Goal: Find contact information: Find contact information

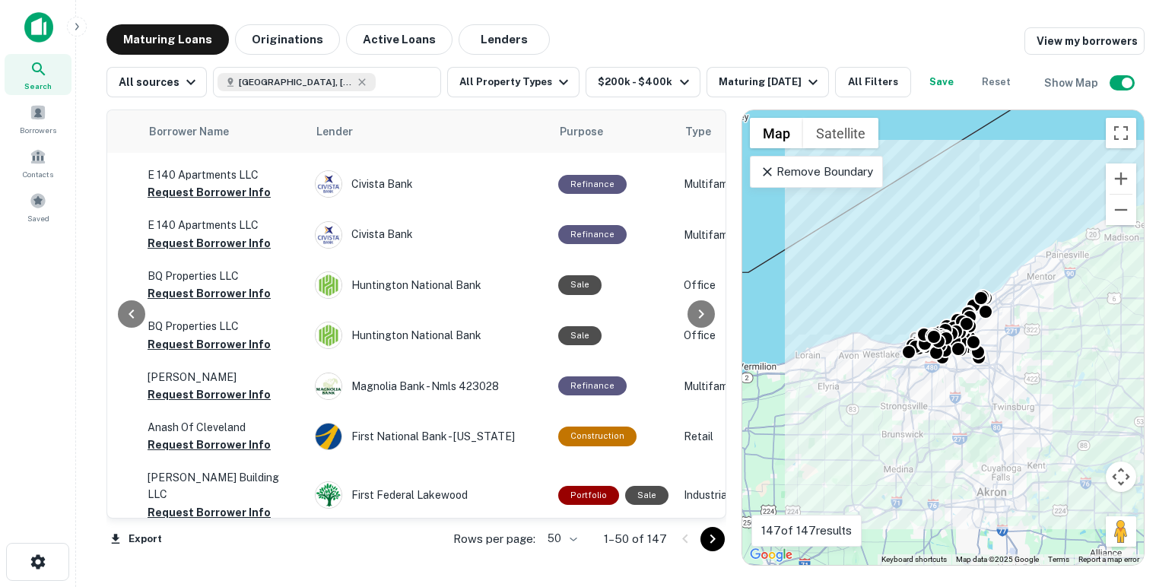
scroll to position [866, 521]
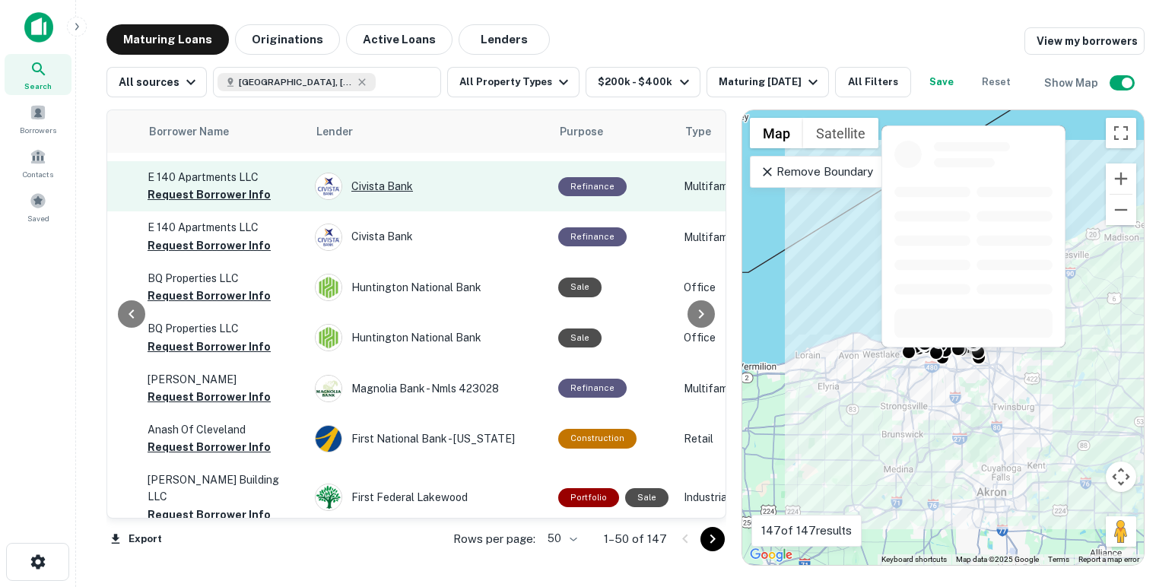
click at [371, 200] on div "Civista Bank" at bounding box center [429, 186] width 228 height 27
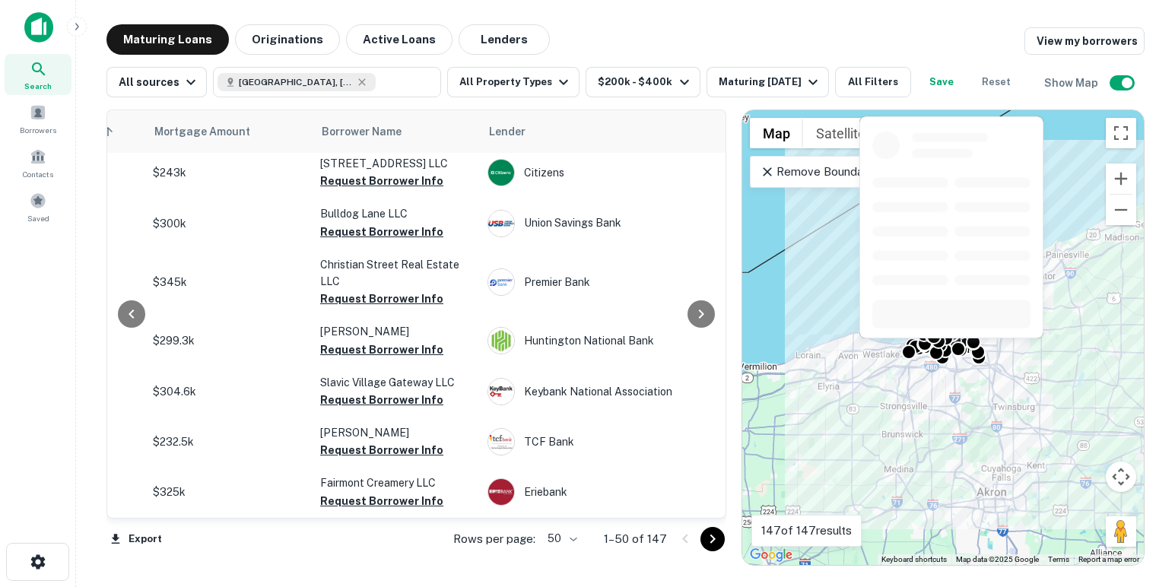
scroll to position [2478, 348]
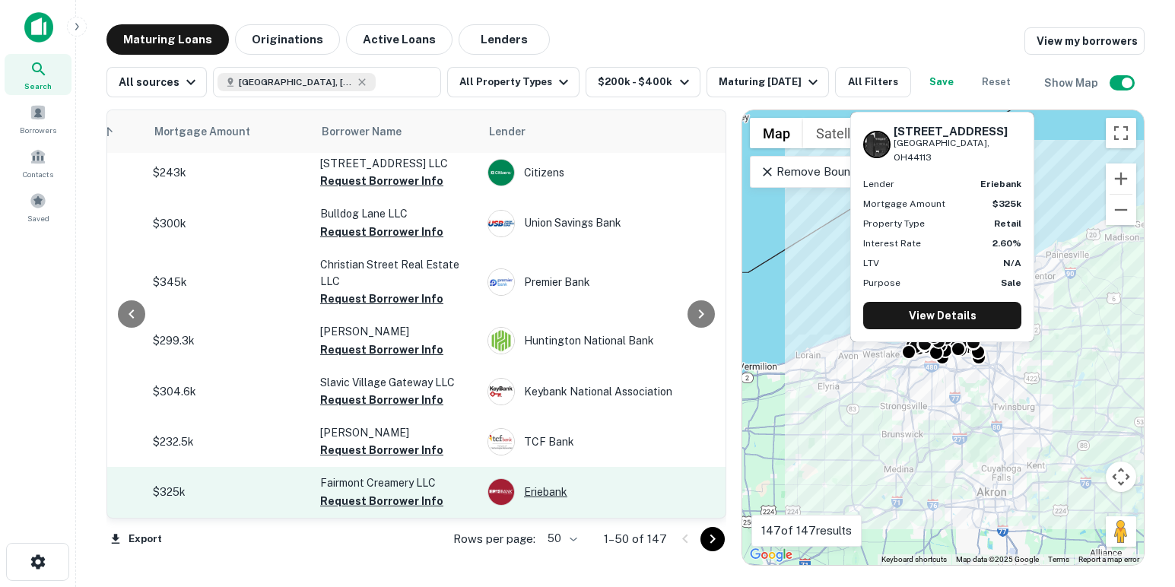
click at [545, 488] on div "Eriebank" at bounding box center [602, 492] width 228 height 27
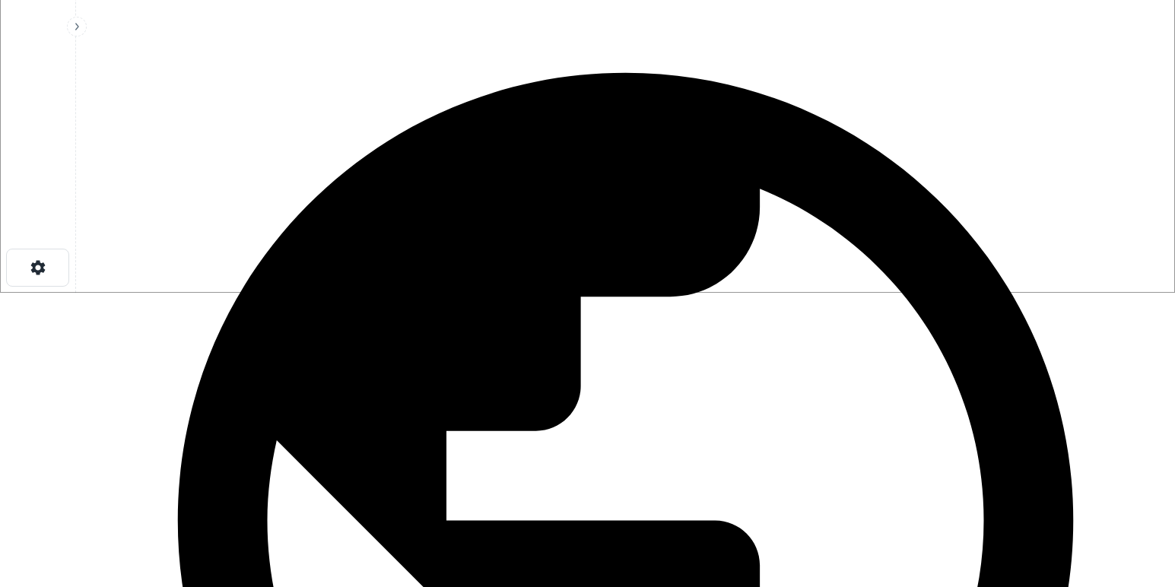
scroll to position [295, 0]
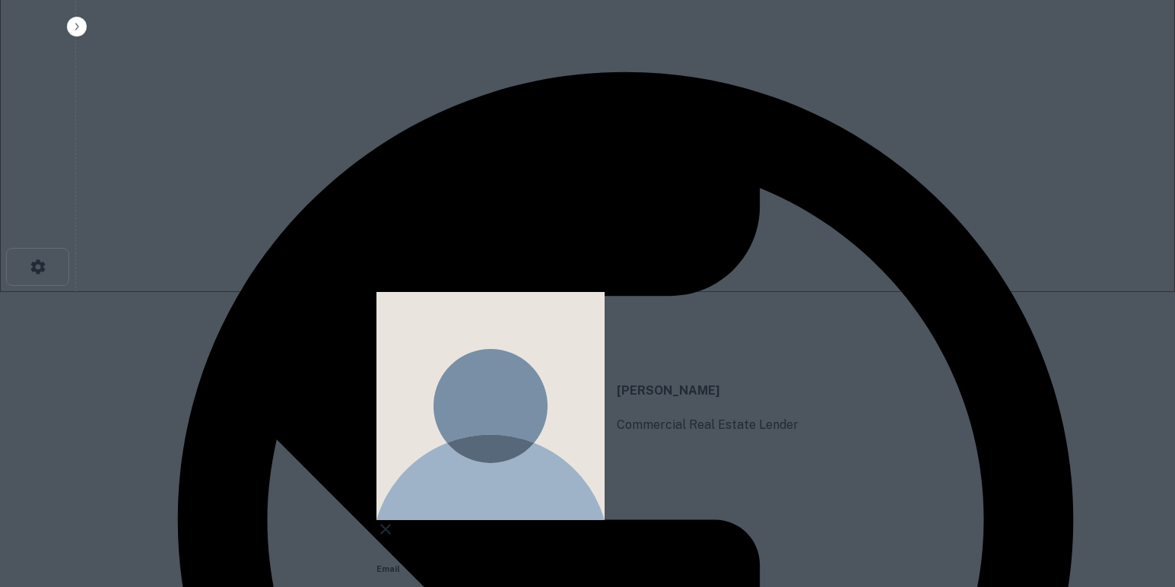
drag, startPoint x: 563, startPoint y: 281, endPoint x: 374, endPoint y: 276, distance: 189.5
click at [377, 292] on div "[PERSON_NAME] Commercial Real Estate Lender Email [PERSON_NAME][EMAIL_ADDRESS][…" at bounding box center [588, 518] width 422 height 453
copy p "[PERSON_NAME][EMAIL_ADDRESS][PERSON_NAME][DOMAIN_NAME]"
click at [391, 524] on icon at bounding box center [385, 529] width 11 height 11
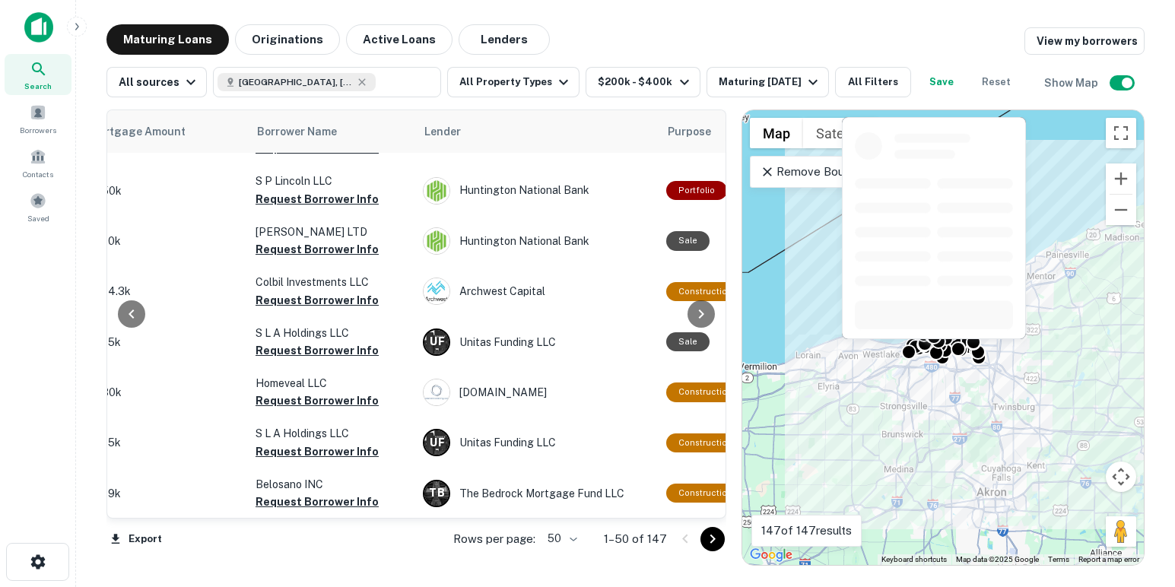
scroll to position [269, 413]
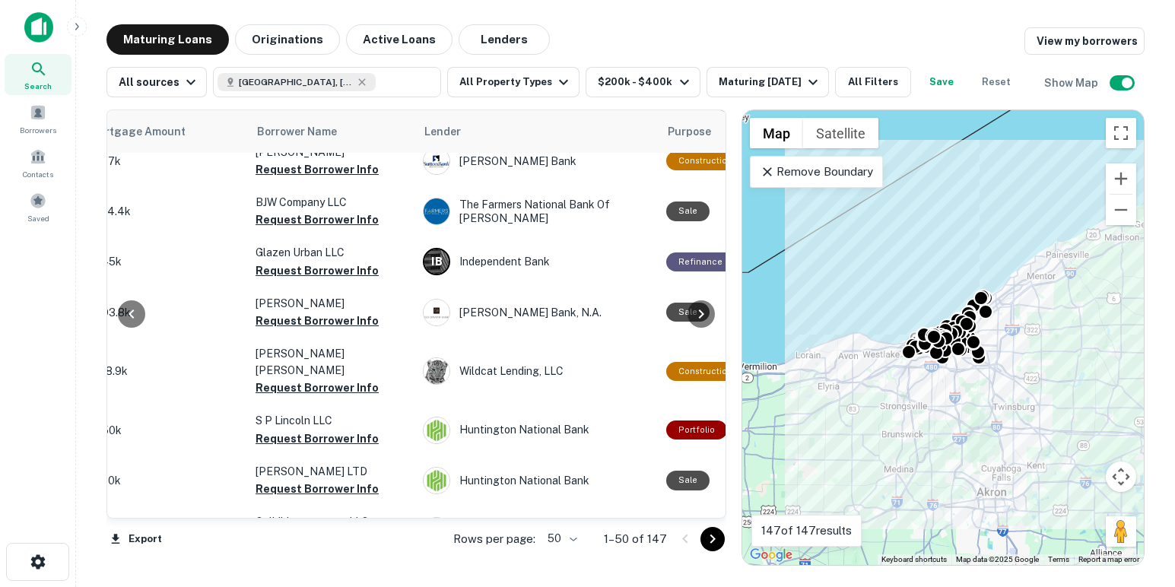
click at [704, 536] on icon "Go to next page" at bounding box center [713, 539] width 18 height 18
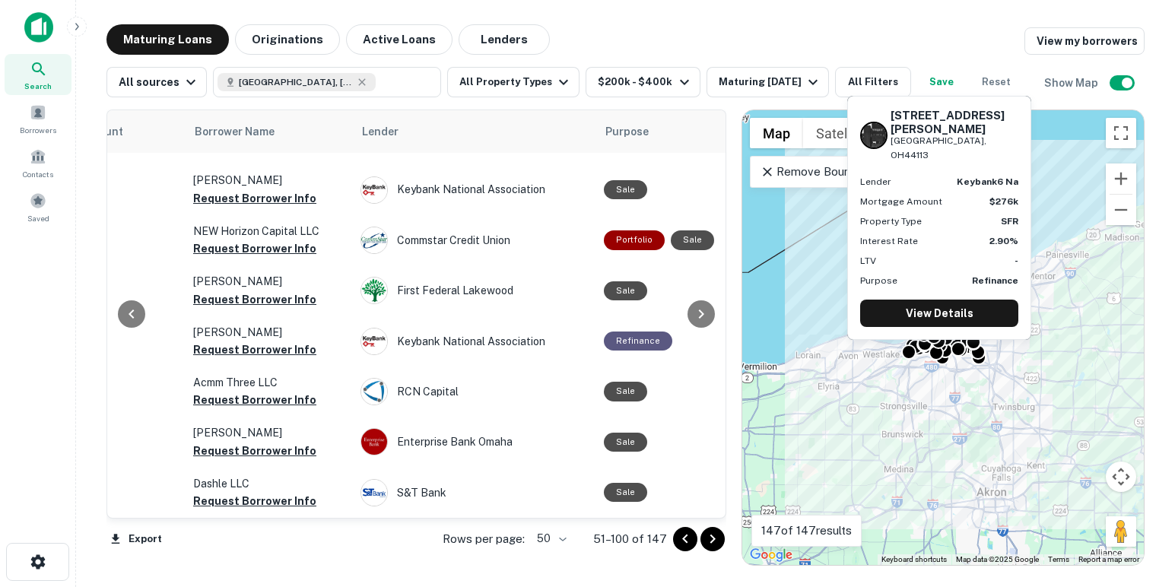
scroll to position [2512, 475]
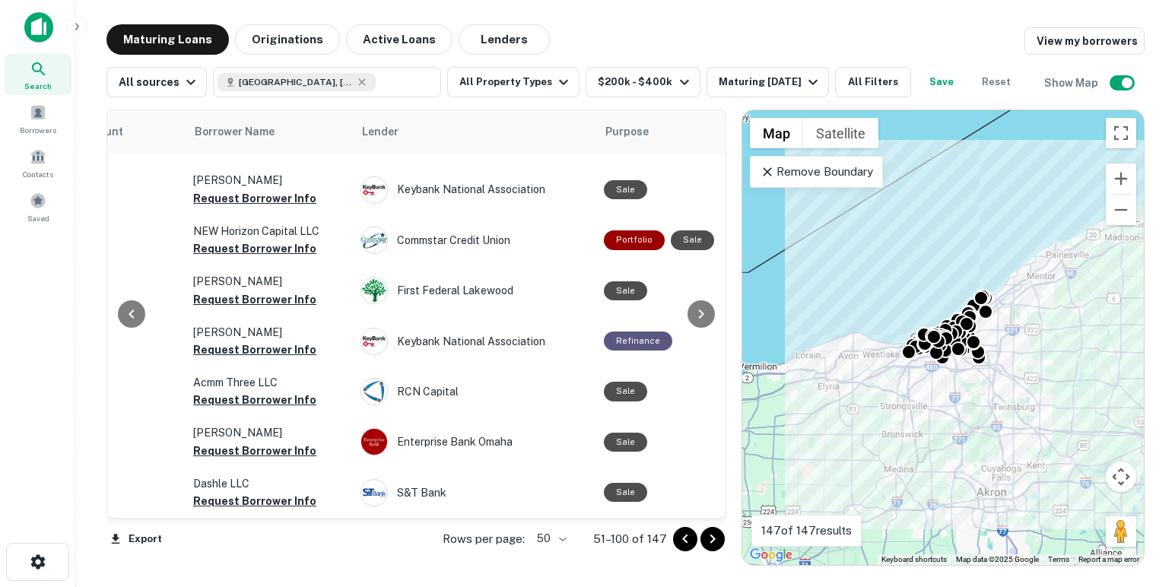
click at [707, 545] on icon "Go to next page" at bounding box center [713, 539] width 18 height 18
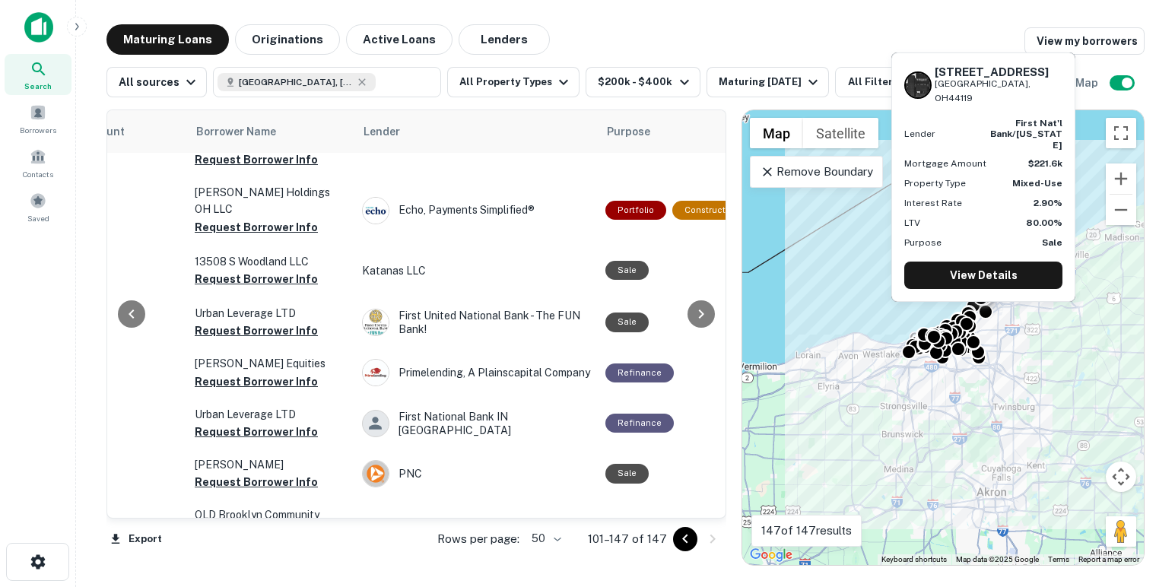
scroll to position [0, 474]
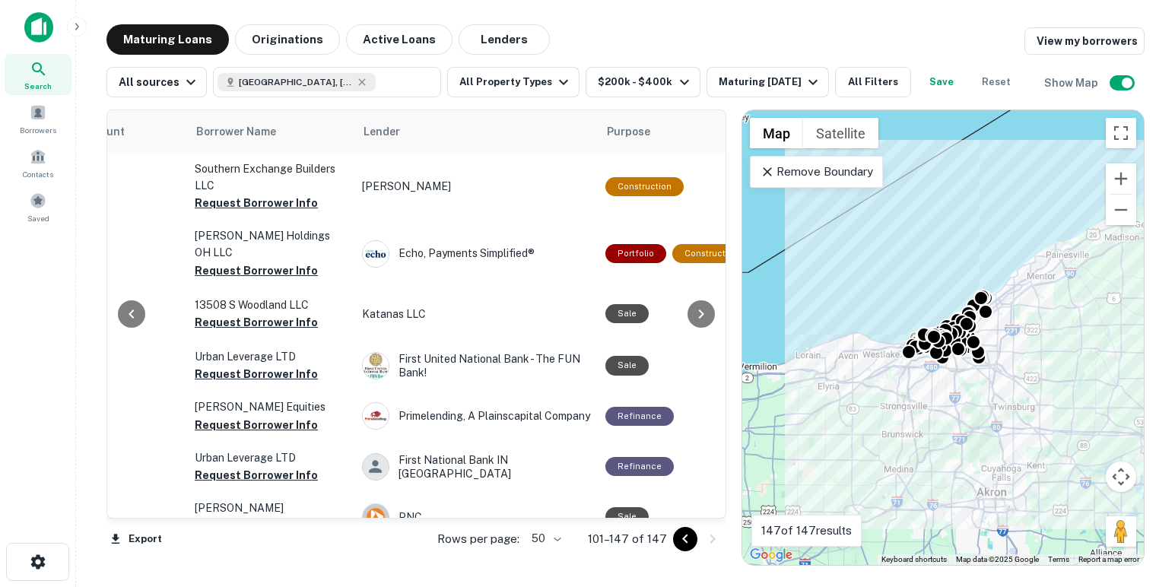
click at [709, 542] on div at bounding box center [699, 539] width 52 height 24
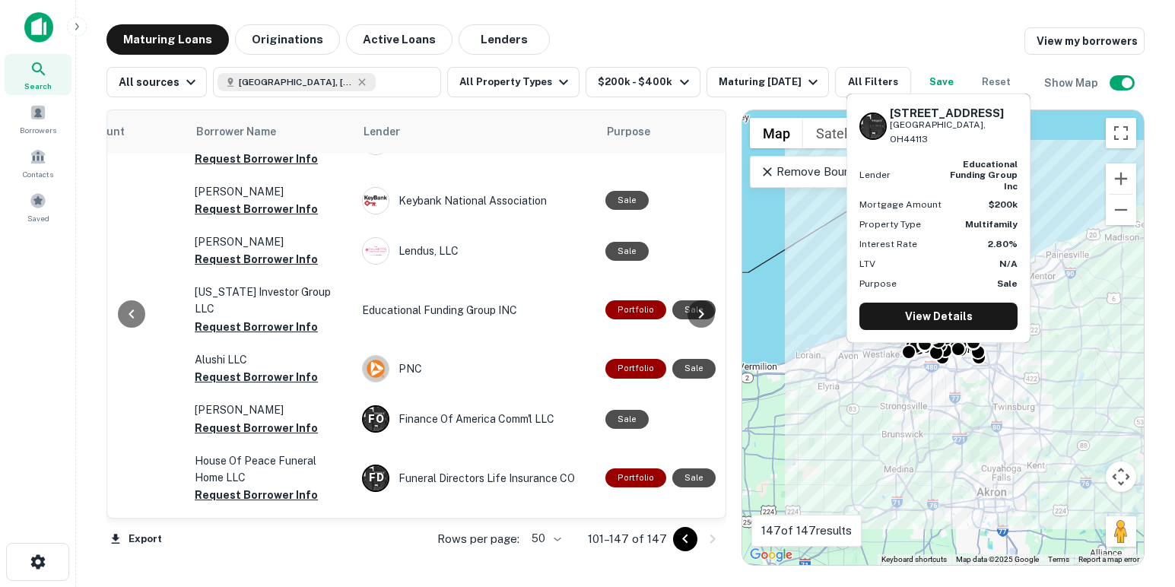
scroll to position [1894, 474]
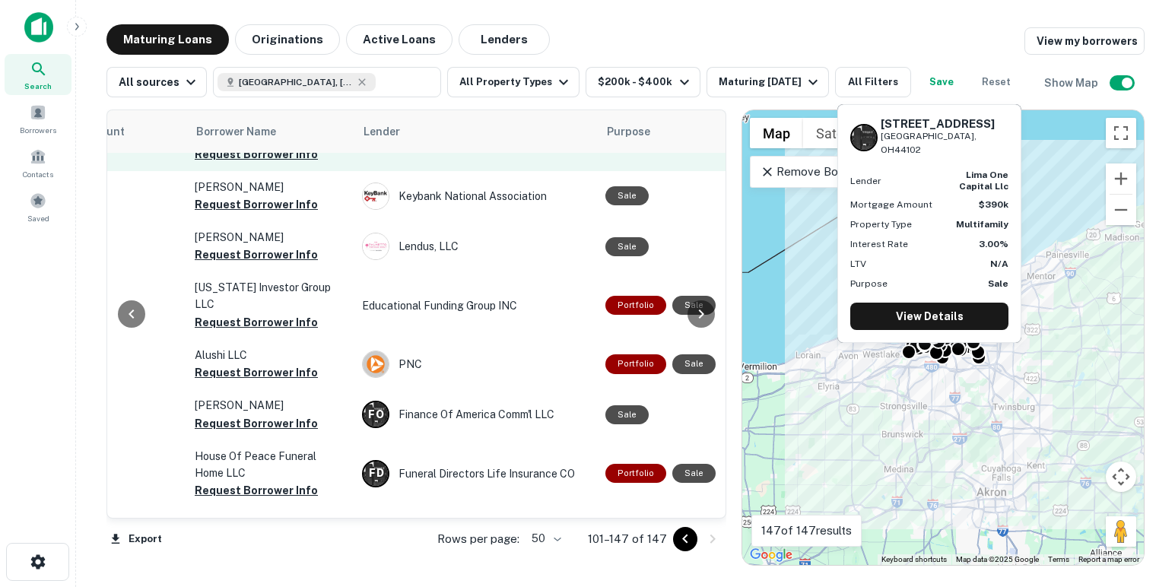
click at [430, 151] on div "Lima ONE Capital" at bounding box center [476, 136] width 228 height 27
